Goal: Task Accomplishment & Management: Use online tool/utility

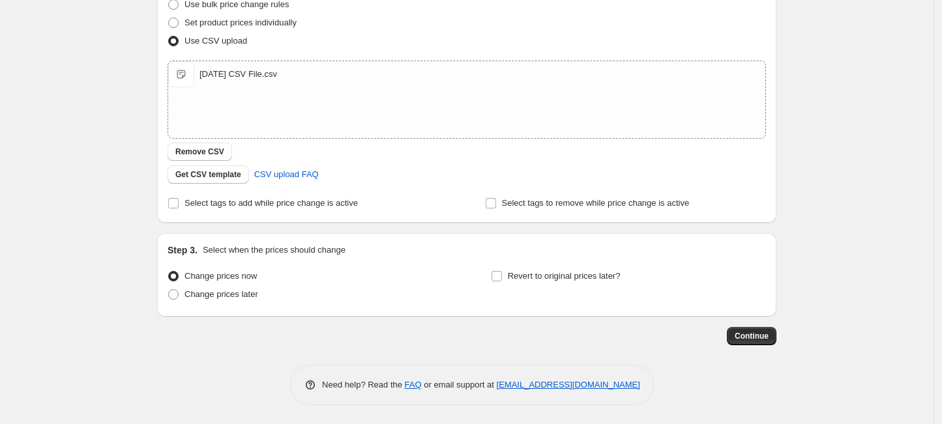
scroll to position [180, 0]
click at [205, 293] on span "Change prices later" at bounding box center [221, 294] width 74 height 10
click at [169, 289] on input "Change prices later" at bounding box center [168, 289] width 1 height 1
radio input "true"
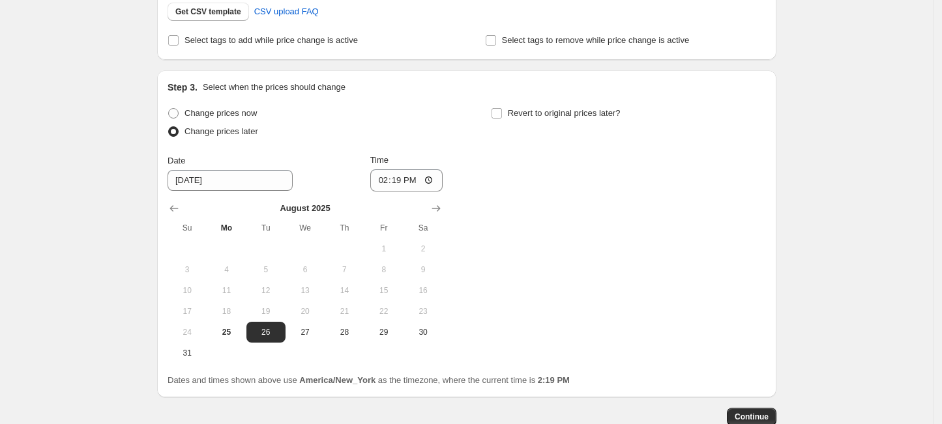
scroll to position [343, 0]
click at [235, 186] on input "[DATE]" at bounding box center [230, 179] width 125 height 21
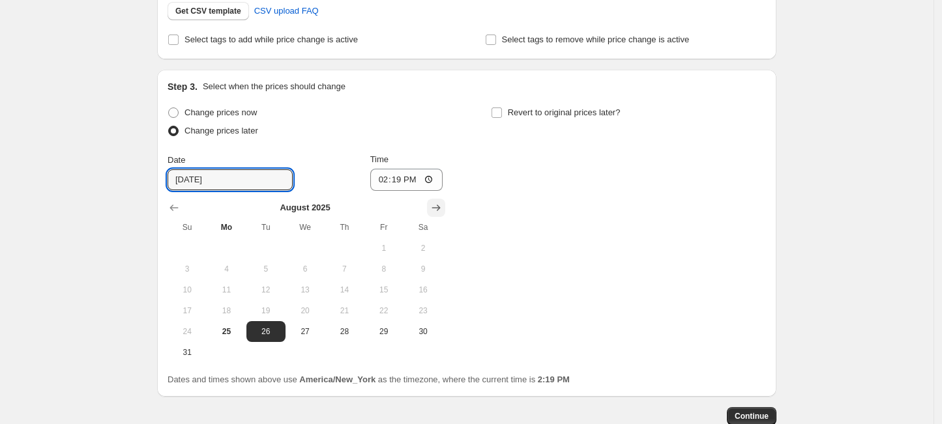
click at [433, 211] on icon "Show next month, September 2025" at bounding box center [436, 207] width 13 height 13
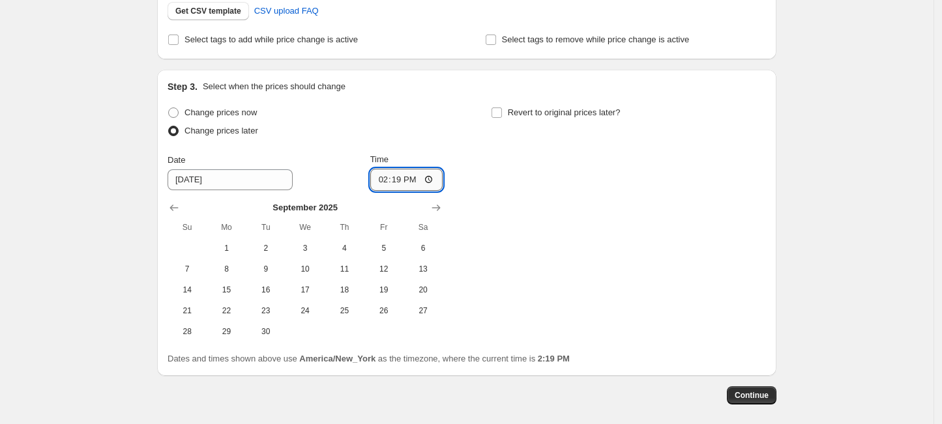
click at [385, 179] on input "14:19" at bounding box center [406, 180] width 73 height 22
click at [383, 179] on input "12:19" at bounding box center [406, 180] width 73 height 22
type input "23:30"
click at [199, 268] on span "7" at bounding box center [187, 269] width 29 height 10
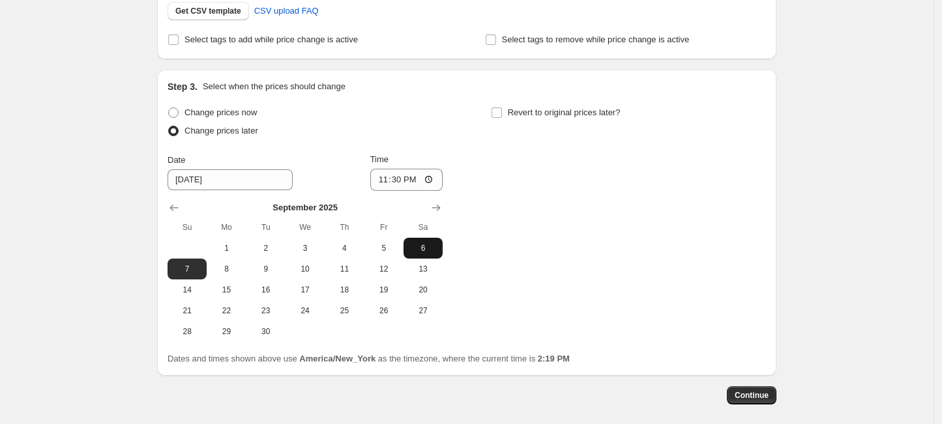
click at [418, 243] on span "6" at bounding box center [423, 248] width 29 height 10
type input "[DATE]"
click at [508, 108] on label "Revert to original prices later?" at bounding box center [556, 113] width 130 height 18
click at [502, 108] on input "Revert to original prices later?" at bounding box center [496, 113] width 10 height 10
checkbox input "true"
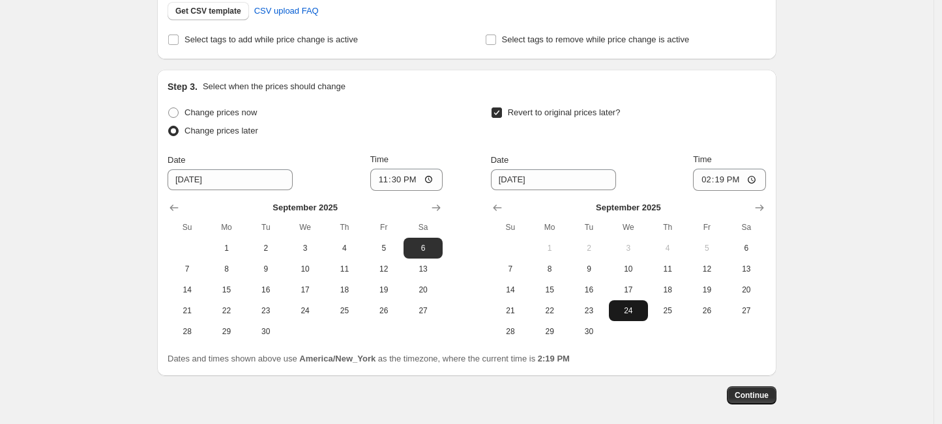
click at [621, 306] on span "24" at bounding box center [628, 311] width 29 height 10
type input "[DATE]"
click at [706, 173] on input "14:19" at bounding box center [729, 180] width 73 height 22
type input "23:59"
click at [845, 215] on div "Create new price [MEDICAL_DATA]. This page is ready Create new price [MEDICAL_D…" at bounding box center [466, 70] width 933 height 827
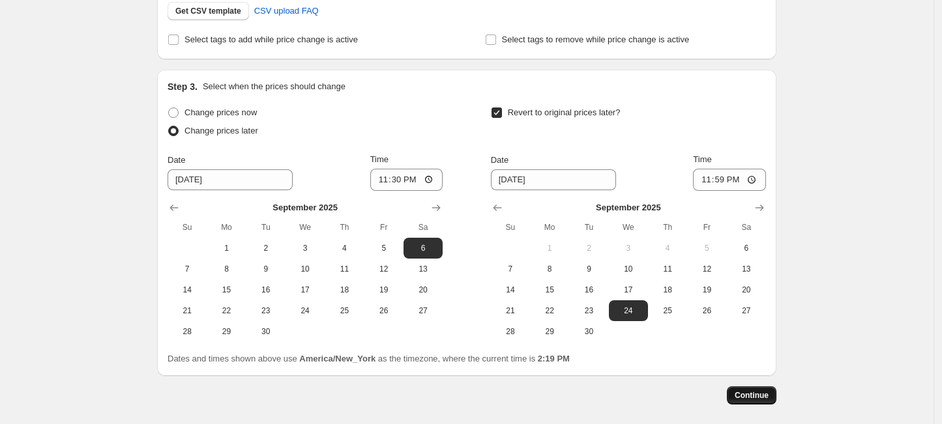
click at [748, 394] on span "Continue" at bounding box center [752, 395] width 34 height 10
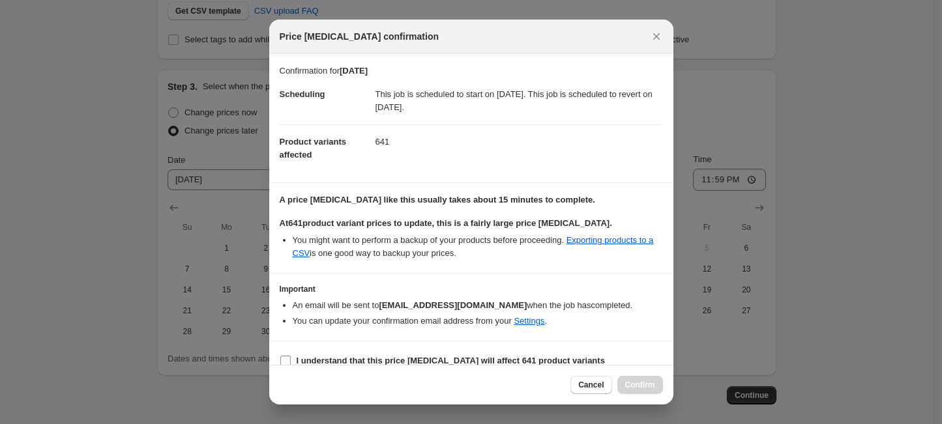
click at [349, 356] on b "I understand that this price [MEDICAL_DATA] will affect 641 product variants" at bounding box center [451, 361] width 308 height 10
click at [291, 356] on input "I understand that this price [MEDICAL_DATA] will affect 641 product variants" at bounding box center [285, 361] width 10 height 10
checkbox input "true"
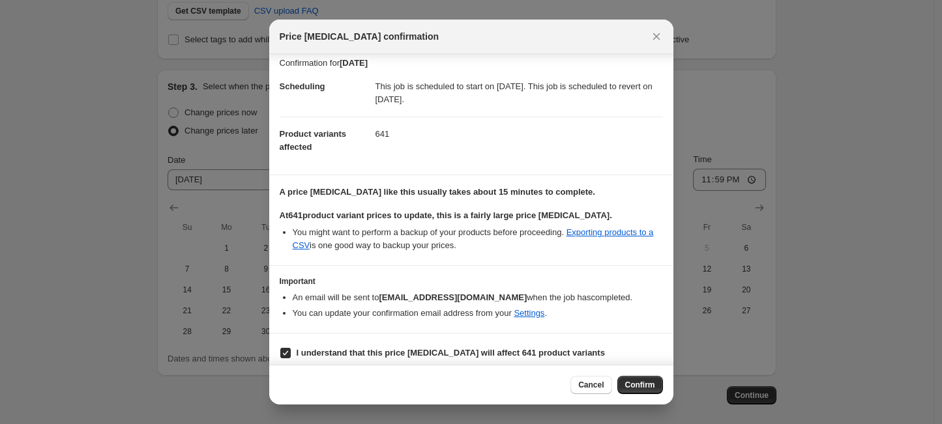
scroll to position [16, 0]
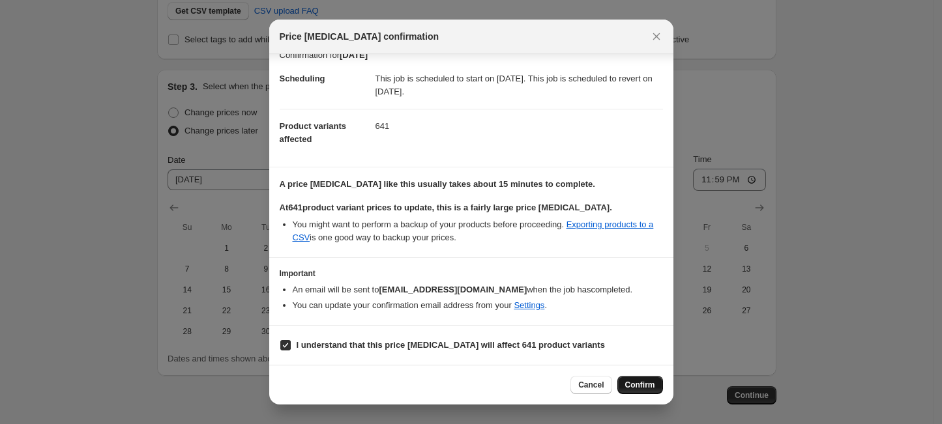
click at [644, 383] on span "Confirm" at bounding box center [640, 385] width 30 height 10
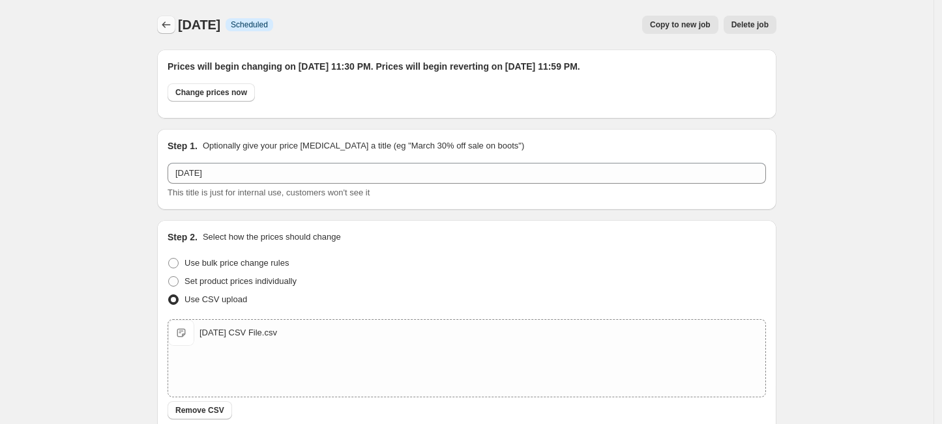
click at [171, 29] on icon "Price change jobs" at bounding box center [166, 24] width 13 height 13
